Goal: Information Seeking & Learning: Learn about a topic

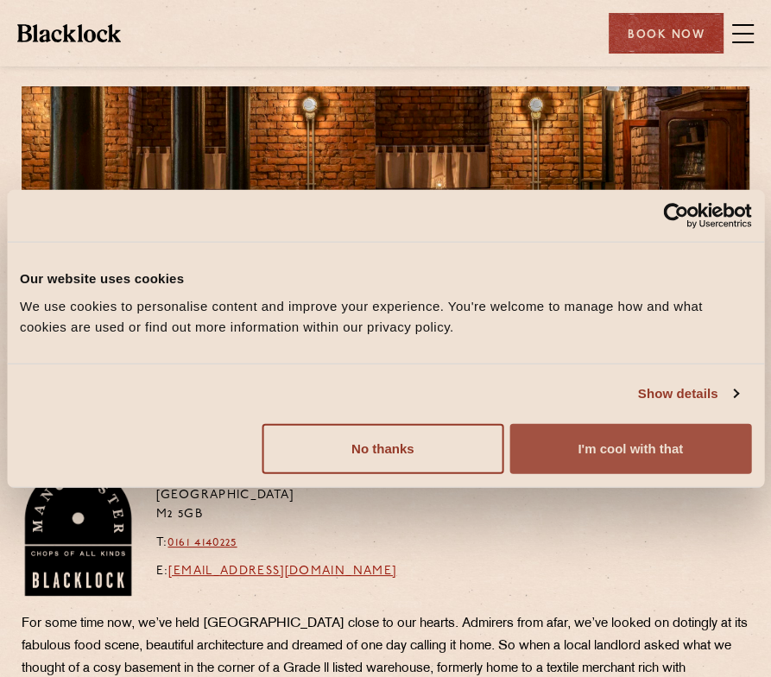
click at [554, 454] on button "I'm cool with that" at bounding box center [631, 448] width 242 height 50
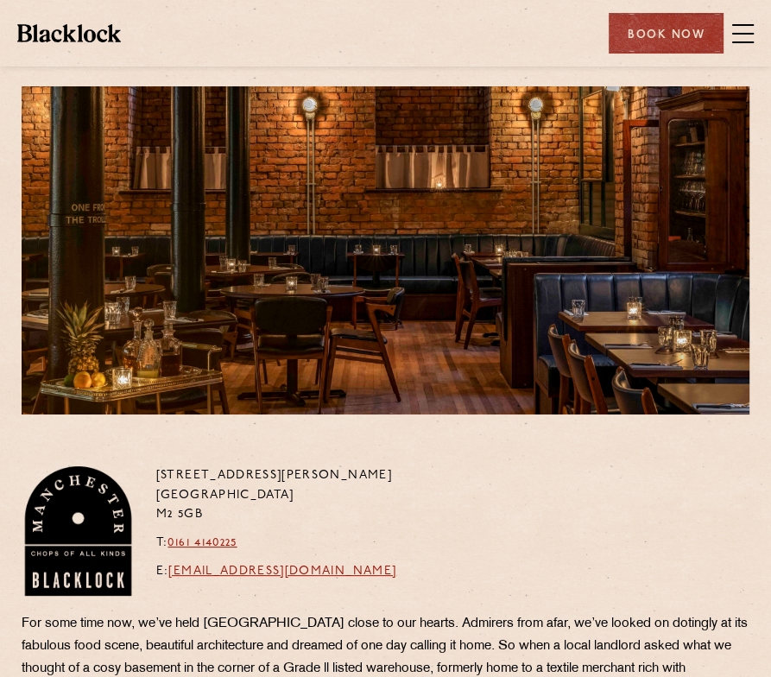
click at [741, 34] on span at bounding box center [743, 34] width 22 height 26
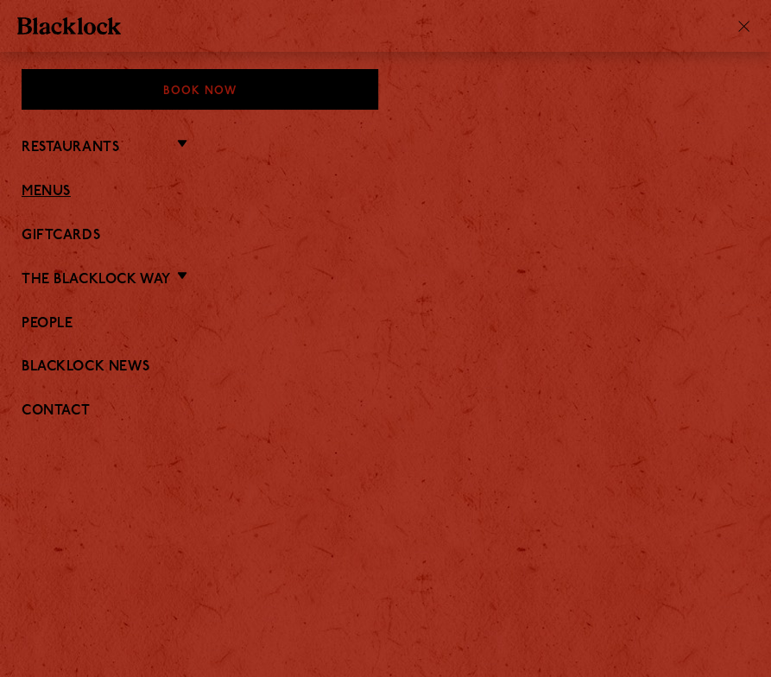
click at [53, 192] on link "Menus" at bounding box center [385, 192] width 727 height 16
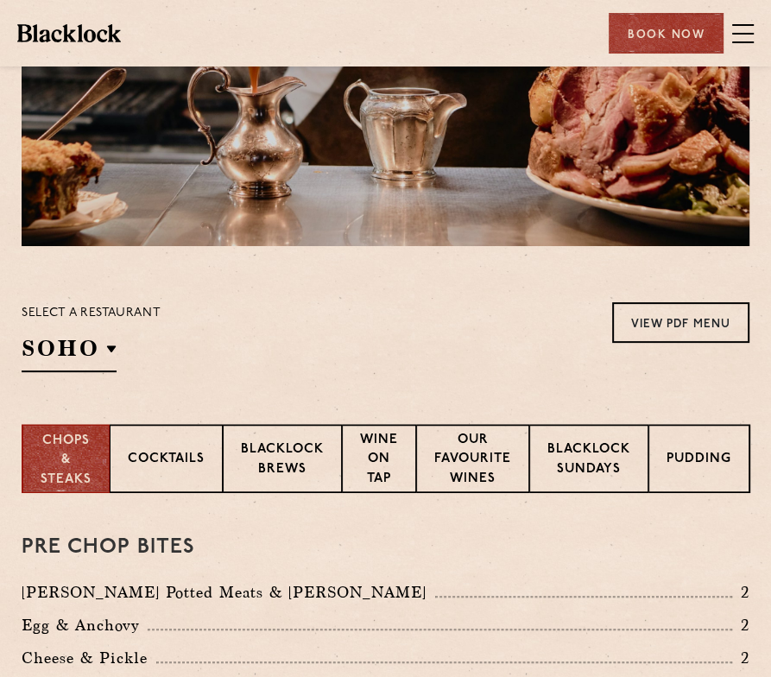
scroll to position [200, 0]
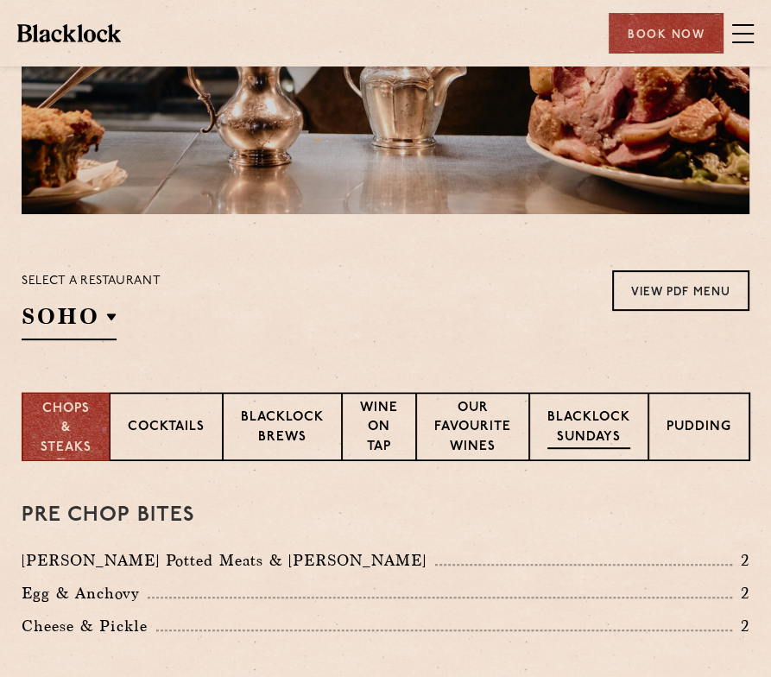
click at [583, 420] on p "Blacklock Sundays" at bounding box center [588, 428] width 83 height 41
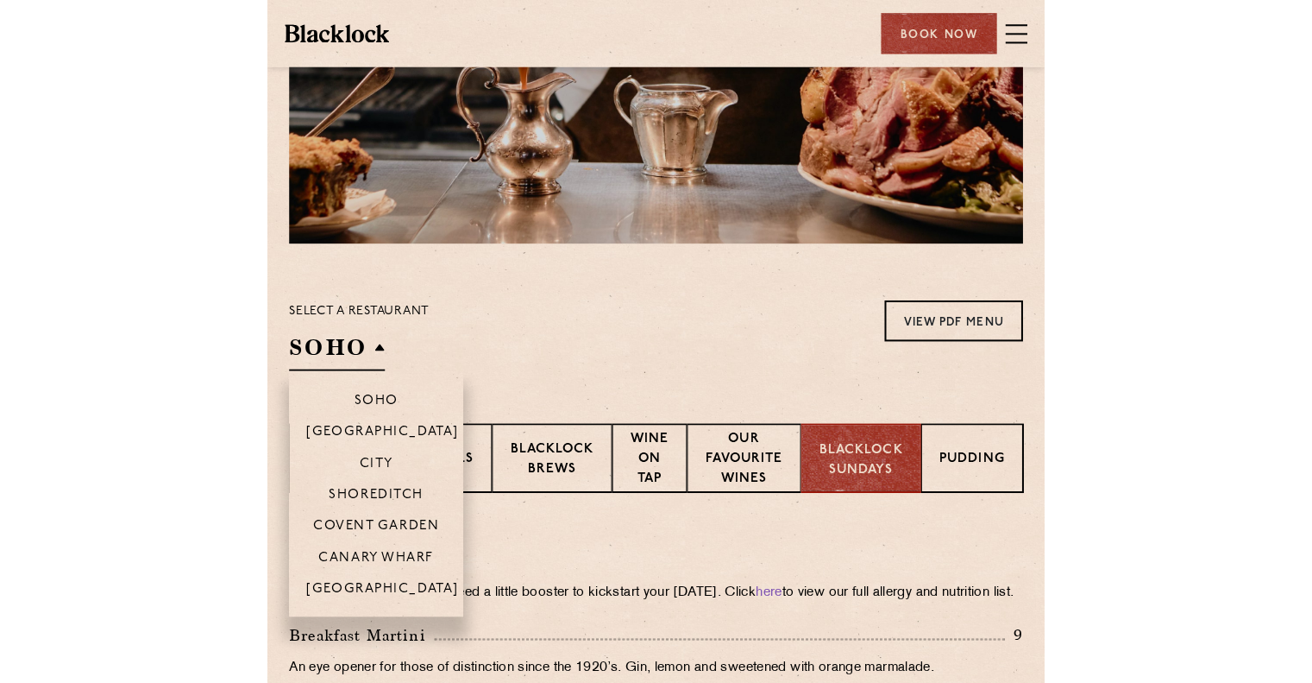
scroll to position [197, 0]
